Goal: Task Accomplishment & Management: Manage account settings

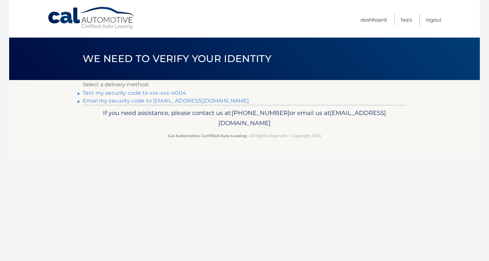
click at [164, 92] on link "Text my security code to xxx-xxx-4004" at bounding box center [134, 93] width 103 height 6
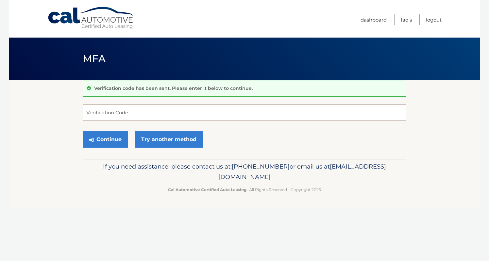
type input "2"
type input "193058"
click at [117, 143] on button "Continue" at bounding box center [105, 139] width 45 height 16
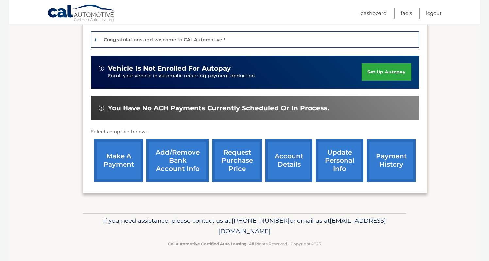
scroll to position [167, 0]
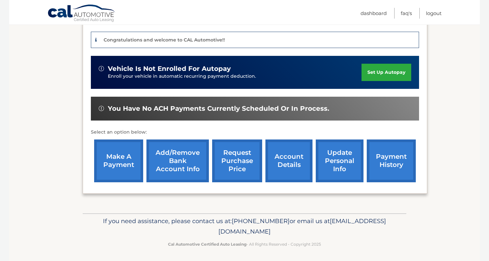
click at [292, 159] on link "account details" at bounding box center [288, 160] width 47 height 43
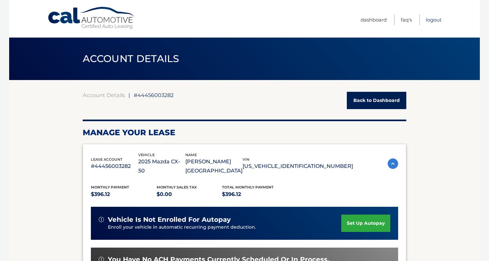
click at [435, 18] on link "Logout" at bounding box center [434, 19] width 16 height 11
